Goal: Find specific page/section: Find specific page/section

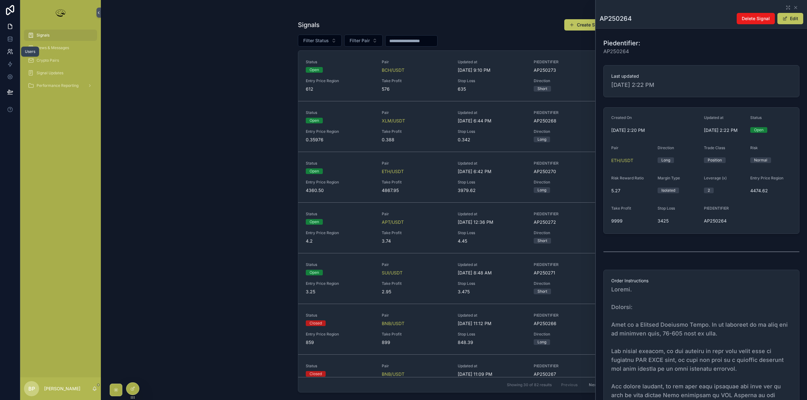
click at [9, 51] on icon at bounding box center [9, 50] width 2 height 2
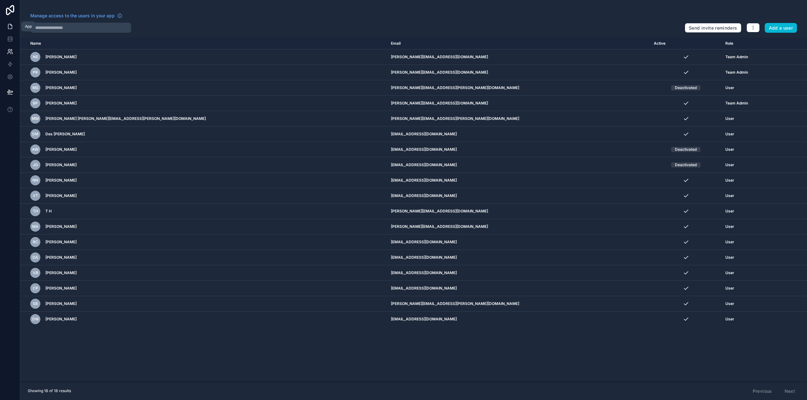
click at [8, 28] on icon at bounding box center [10, 26] width 6 height 6
